Goal: Task Accomplishment & Management: Manage account settings

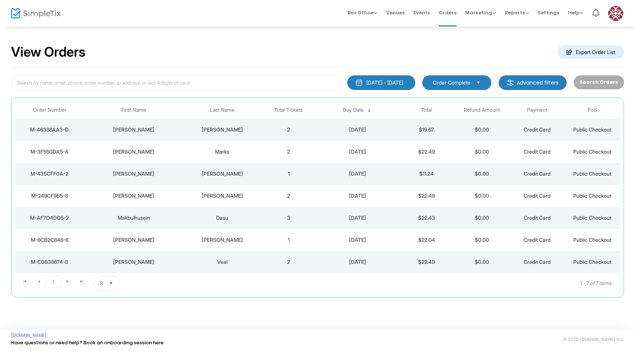
click at [372, 125] on td "[DATE]" at bounding box center [357, 130] width 83 height 22
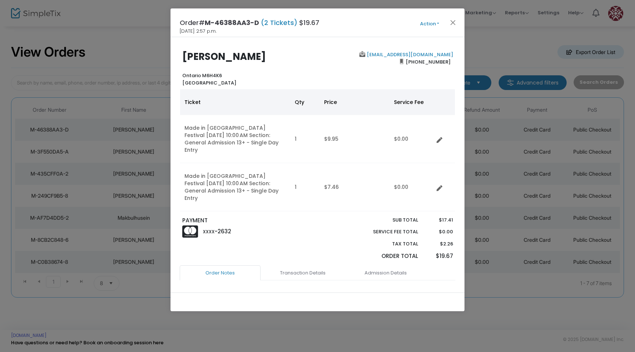
click at [431, 24] on button "Action" at bounding box center [430, 24] width 44 height 8
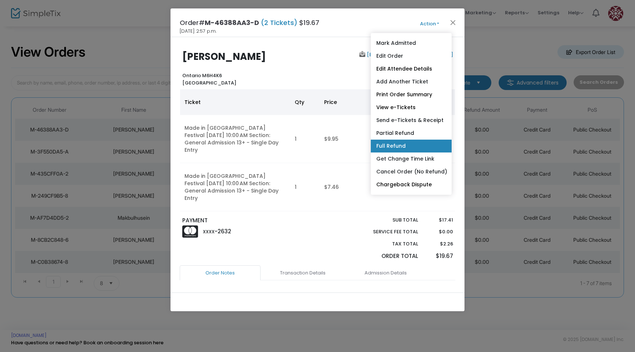
click at [417, 144] on link "Full Refund" at bounding box center [411, 146] width 81 height 13
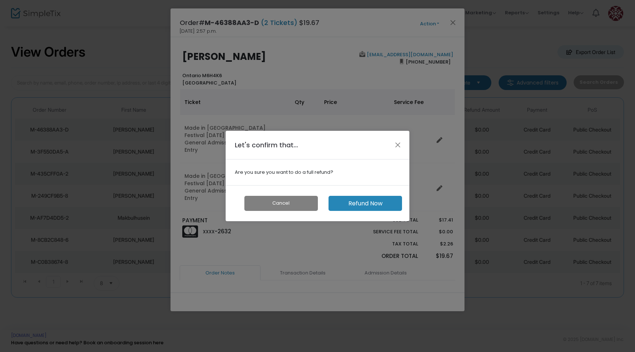
click at [370, 206] on button "Refund Now" at bounding box center [366, 203] width 74 height 15
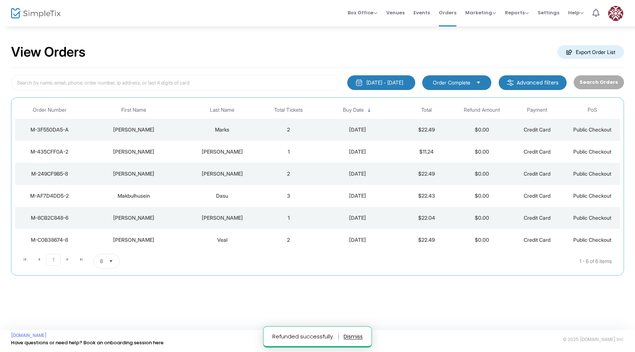
click at [451, 127] on td "$22.49" at bounding box center [426, 130] width 55 height 22
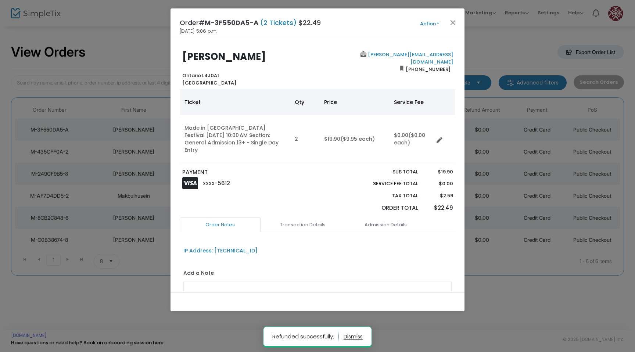
click at [428, 25] on button "Action" at bounding box center [430, 24] width 44 height 8
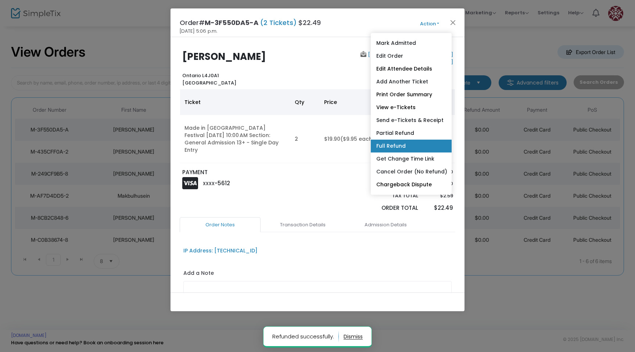
click at [414, 140] on link "Full Refund" at bounding box center [411, 146] width 81 height 13
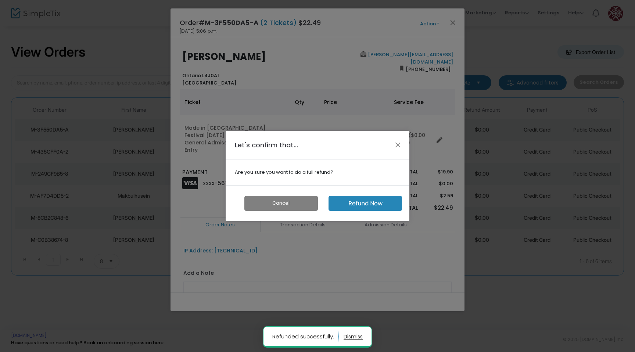
click at [383, 204] on button "Refund Now" at bounding box center [366, 203] width 74 height 15
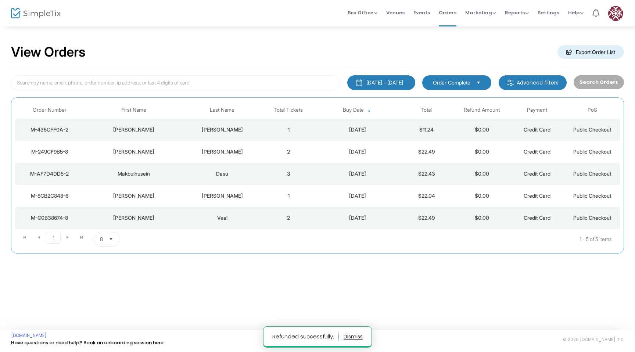
click at [439, 131] on td "$11.24" at bounding box center [426, 130] width 55 height 22
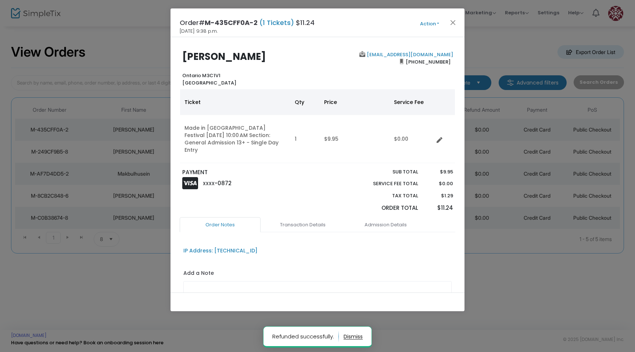
click at [437, 24] on button "Action" at bounding box center [430, 24] width 44 height 8
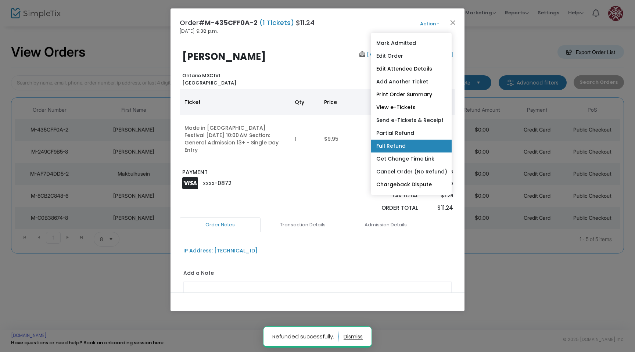
click at [414, 147] on link "Full Refund" at bounding box center [411, 146] width 81 height 13
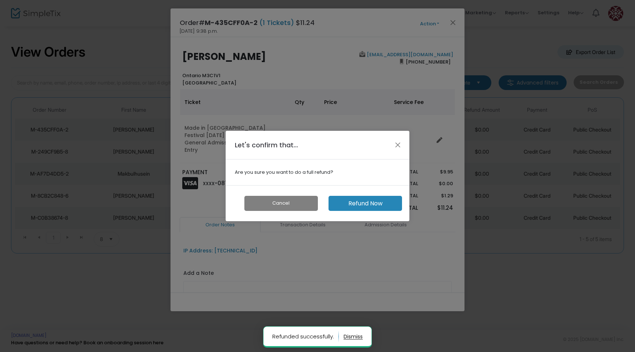
click at [372, 205] on button "Refund Now" at bounding box center [366, 203] width 74 height 15
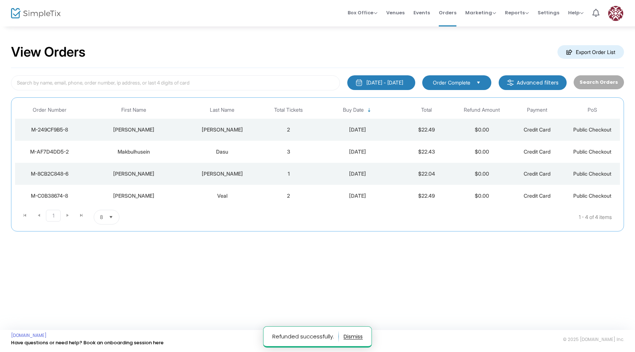
click at [424, 132] on td "$22.49" at bounding box center [426, 130] width 55 height 22
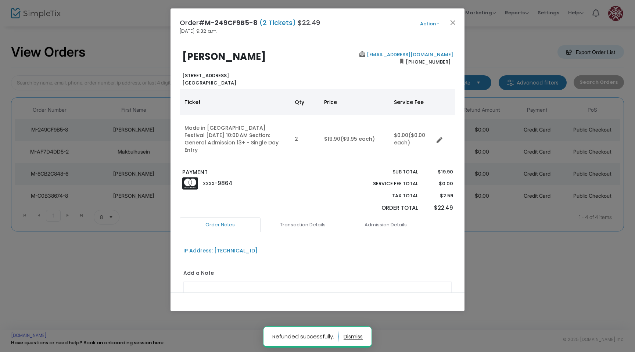
click at [431, 25] on button "Action" at bounding box center [430, 24] width 44 height 8
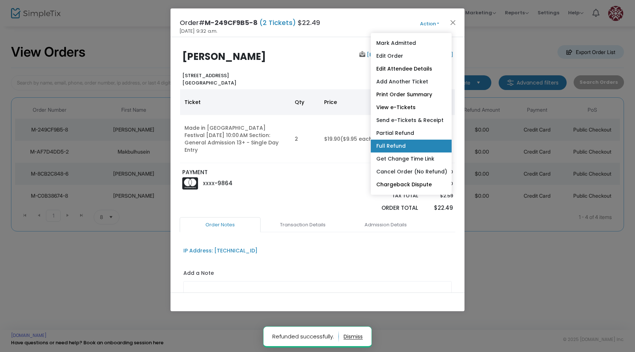
click at [412, 145] on link "Full Refund" at bounding box center [411, 146] width 81 height 13
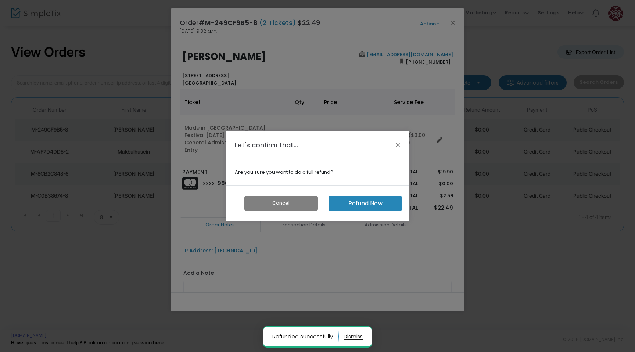
click at [367, 204] on button "Refund Now" at bounding box center [366, 203] width 74 height 15
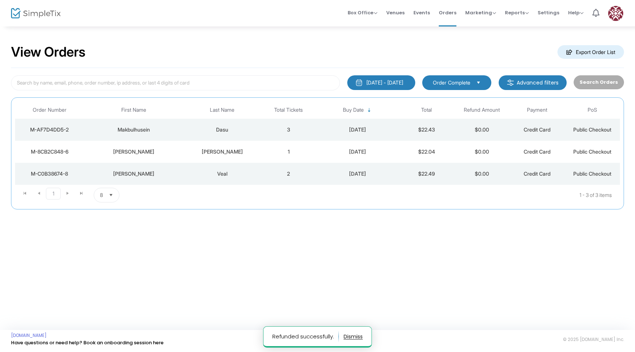
click at [420, 133] on td "$22.43" at bounding box center [426, 130] width 55 height 22
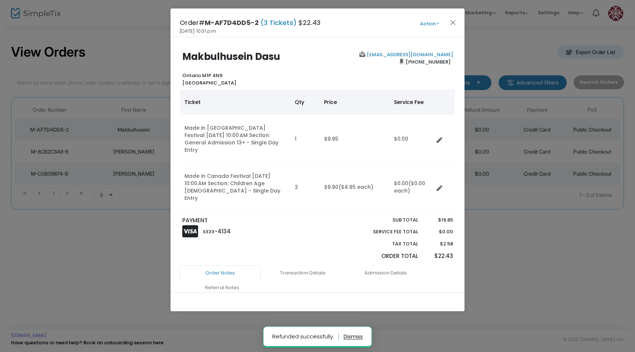
click at [436, 23] on button "Action" at bounding box center [430, 24] width 44 height 8
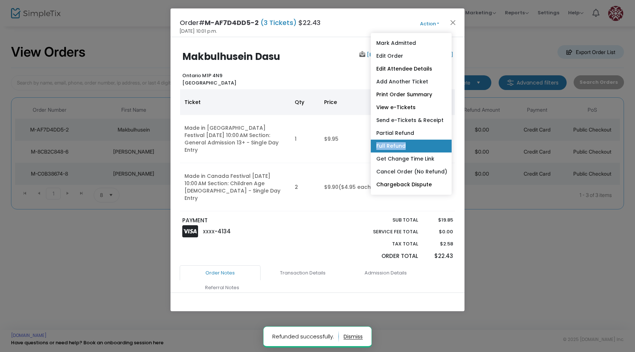
drag, startPoint x: 418, startPoint y: 135, endPoint x: 418, endPoint y: 147, distance: 12.1
click at [418, 147] on ul "Mark Admitted Edit Order Edit Attendee Details Add Another Ticket Print Order S…" at bounding box center [411, 114] width 81 height 162
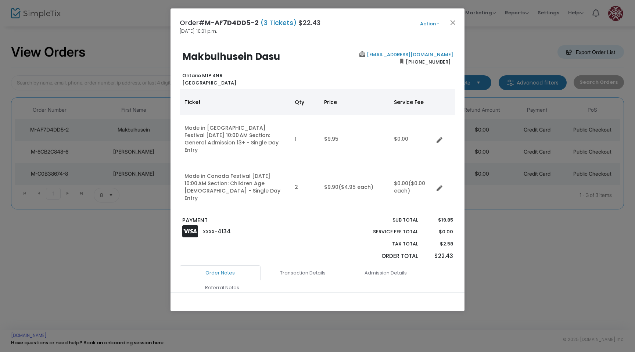
click at [428, 22] on button "Action" at bounding box center [430, 24] width 44 height 8
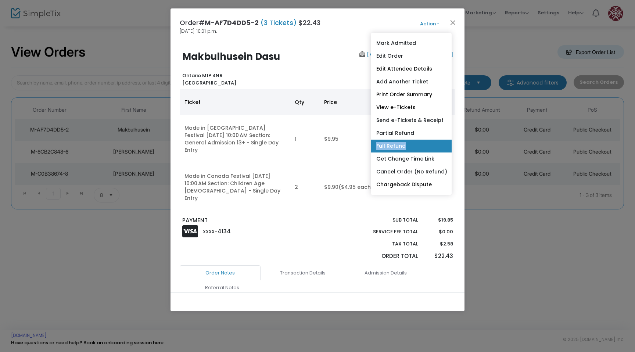
click at [401, 143] on link "Full Refund" at bounding box center [411, 146] width 81 height 13
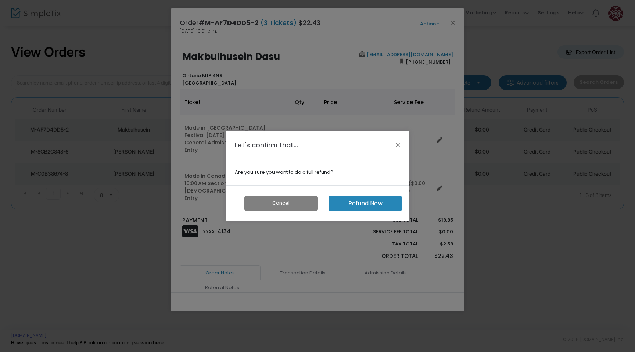
click at [368, 200] on button "Refund Now" at bounding box center [366, 203] width 74 height 15
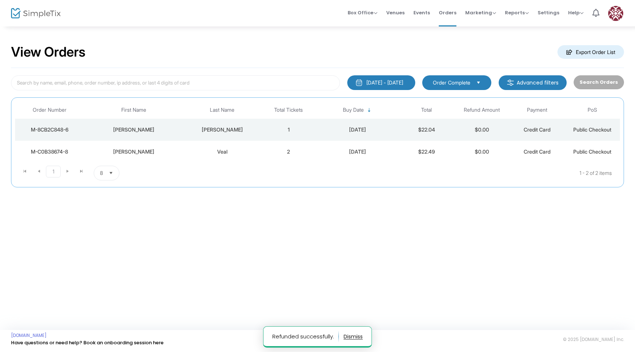
click at [419, 132] on td "$22.04" at bounding box center [426, 130] width 55 height 22
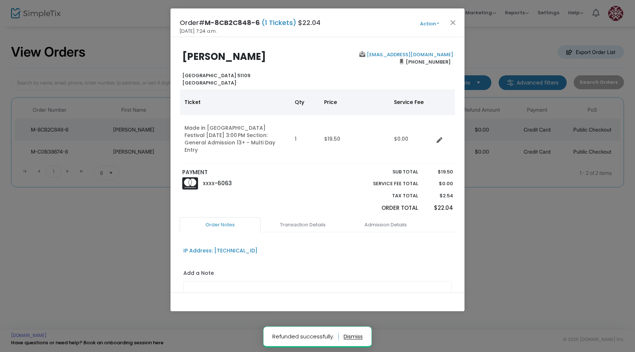
click at [433, 20] on button "Action" at bounding box center [430, 24] width 44 height 8
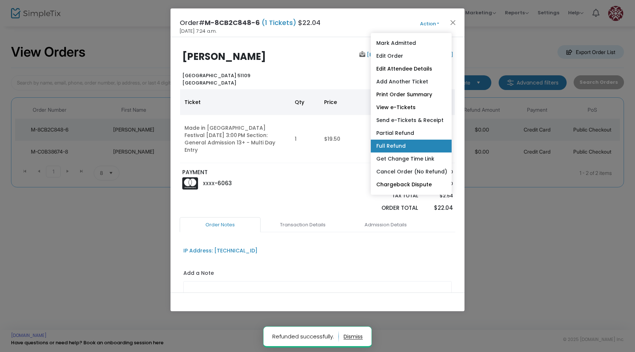
click at [409, 144] on link "Full Refund" at bounding box center [411, 146] width 81 height 13
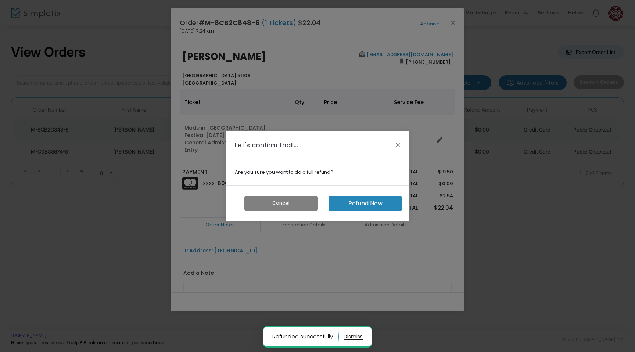
click at [367, 207] on button "Refund Now" at bounding box center [366, 203] width 74 height 15
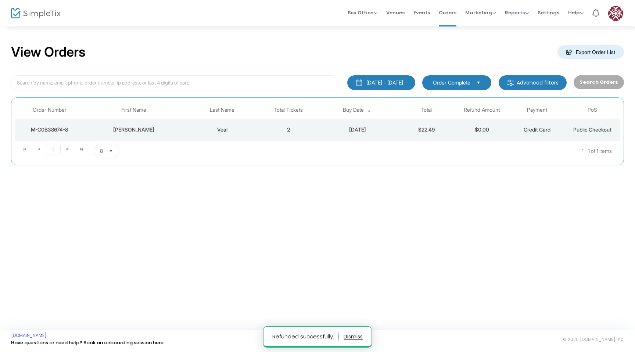
click at [408, 132] on td "$22.49" at bounding box center [426, 130] width 55 height 22
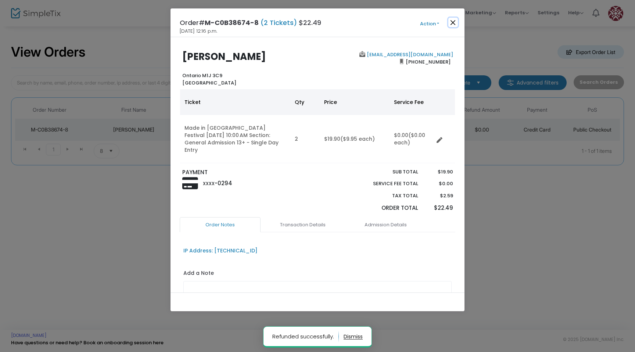
click at [452, 22] on button "Close" at bounding box center [454, 23] width 10 height 10
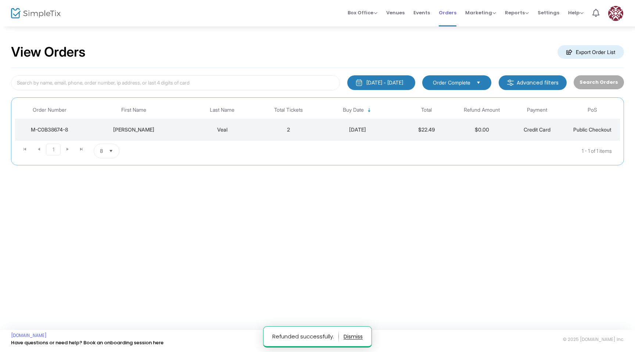
click at [453, 16] on span "Orders" at bounding box center [448, 12] width 18 height 19
click at [449, 11] on span "Orders" at bounding box center [448, 12] width 18 height 19
click at [441, 137] on td "$22.49" at bounding box center [426, 130] width 55 height 22
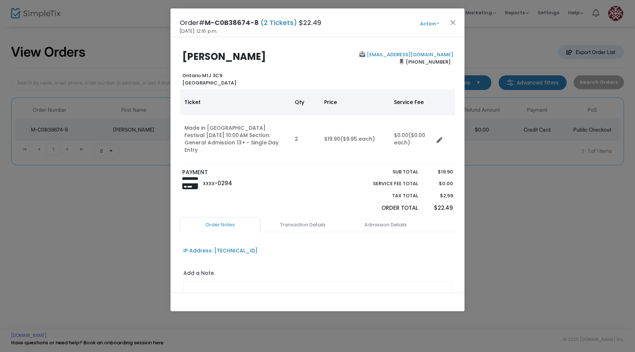
click at [434, 27] on button "Action" at bounding box center [430, 24] width 44 height 8
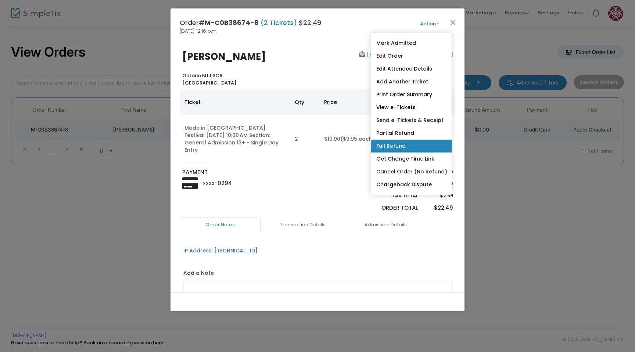
click at [427, 143] on link "Full Refund" at bounding box center [411, 146] width 81 height 13
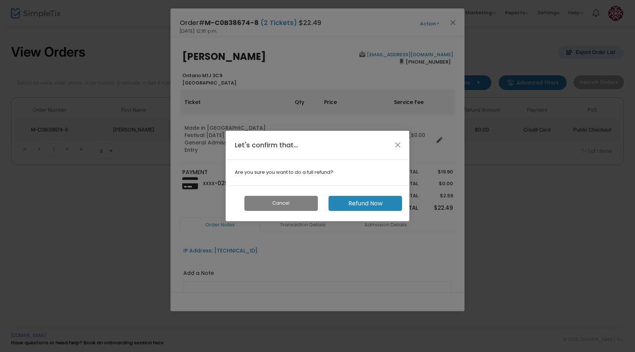
click at [373, 211] on div "Cancel Refund Now" at bounding box center [318, 203] width 184 height 36
click at [373, 209] on button "Refund Now" at bounding box center [366, 203] width 74 height 15
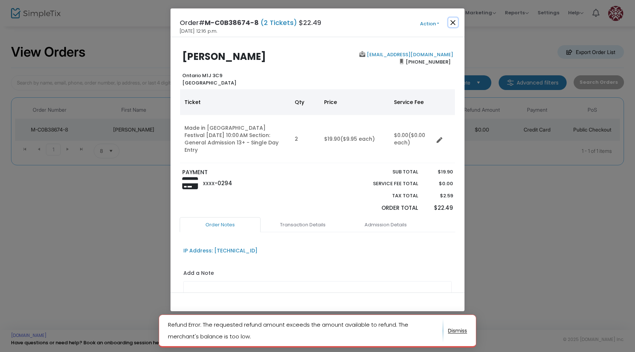
click at [455, 24] on button "Close" at bounding box center [454, 23] width 10 height 10
